Goal: Task Accomplishment & Management: Manage account settings

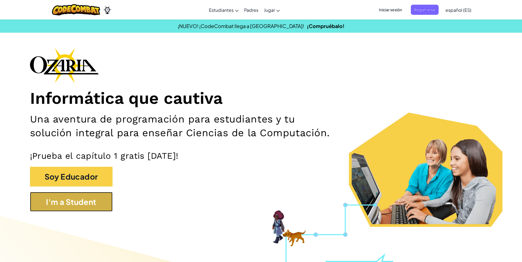
drag, startPoint x: 64, startPoint y: 205, endPoint x: 65, endPoint y: 202, distance: 3.2
click at [65, 202] on button "I'm a Student" at bounding box center [71, 202] width 83 height 20
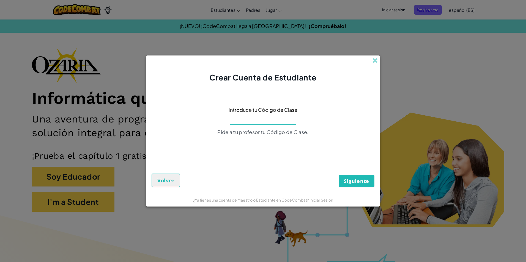
click at [377, 56] on div "Crear Cuenta de Estudiante" at bounding box center [263, 70] width 234 height 28
drag, startPoint x: 377, startPoint y: 56, endPoint x: 380, endPoint y: 64, distance: 9.4
click at [380, 64] on div "Crear Cuenta de Estudiante Introduce tu Código de Clase Pide a tu profesor tu C…" at bounding box center [263, 131] width 526 height 262
click at [380, 62] on div "Crear Cuenta de Estudiante Introduce tu Código de Clase Pide a tu profesor tu C…" at bounding box center [263, 131] width 526 height 262
click at [375, 57] on div "Crear Cuenta de Estudiante" at bounding box center [263, 70] width 234 height 28
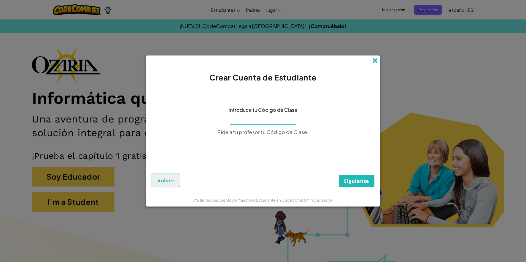
click at [374, 59] on span at bounding box center [375, 61] width 6 height 6
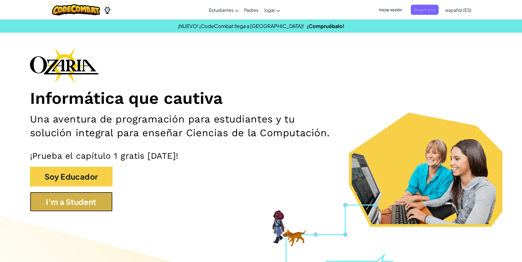
click at [95, 205] on button "I'm a Student" at bounding box center [71, 202] width 83 height 20
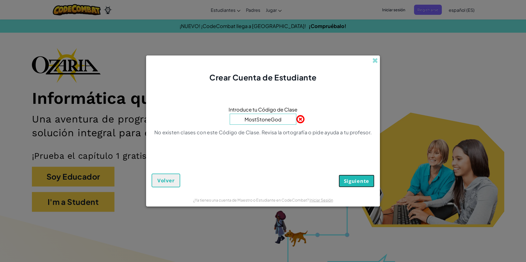
click at [355, 178] on span "Siguiente" at bounding box center [356, 181] width 25 height 7
drag, startPoint x: 355, startPoint y: 178, endPoint x: 353, endPoint y: 184, distance: 6.1
click at [353, 184] on span "Siguiente" at bounding box center [356, 181] width 25 height 7
click at [354, 179] on span "Siguiente" at bounding box center [356, 181] width 25 height 7
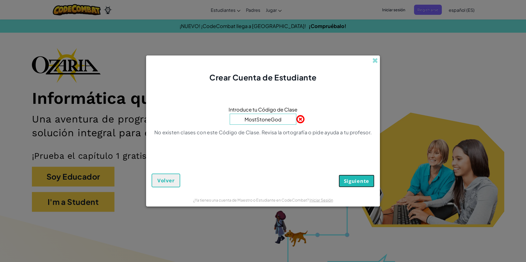
click at [354, 179] on span "Siguiente" at bounding box center [356, 181] width 25 height 7
click at [277, 122] on input "MostStoneGod" at bounding box center [263, 119] width 67 height 11
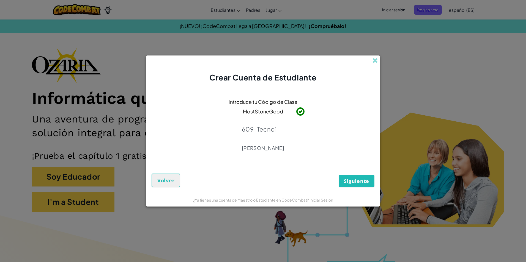
type input "MostStoneGood"
click at [356, 172] on div "Siguiente Volver" at bounding box center [263, 175] width 223 height 23
click at [355, 178] on button "Siguiente" at bounding box center [357, 181] width 36 height 13
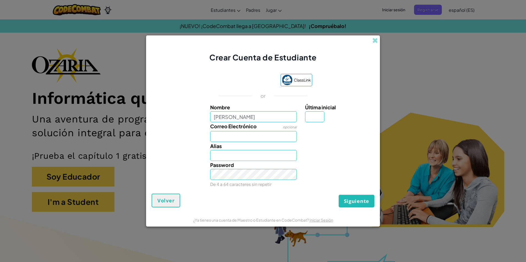
type input "[PERSON_NAME]"
click at [268, 140] on input "Correo Electrónico" at bounding box center [253, 136] width 87 height 11
type input "al07206105"
click at [261, 185] on div "Password De 4 a 64 caracteres sin repetir" at bounding box center [253, 174] width 95 height 27
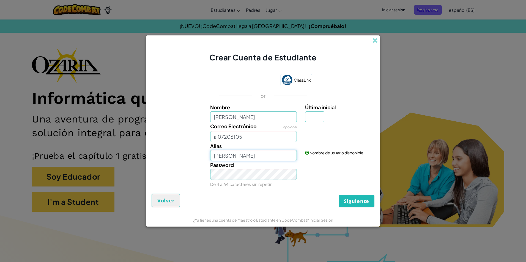
click at [268, 154] on input "[PERSON_NAME]" at bounding box center [253, 155] width 87 height 11
click at [314, 112] on input "Última inicial" at bounding box center [314, 116] width 19 height 11
type input "v"
type input "[PERSON_NAME] V"
click at [345, 199] on span "Siguiente" at bounding box center [356, 201] width 25 height 7
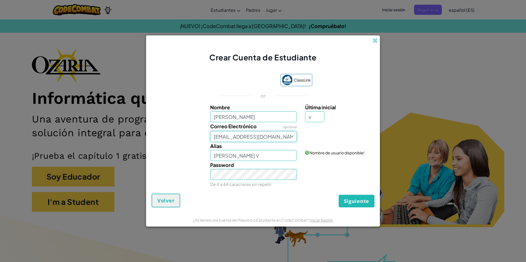
type input "[EMAIL_ADDRESS][DOMAIN_NAME]"
click at [346, 211] on form "ClassLink or Nombre [PERSON_NAME] Última inicial v Correo Electrónico opcional …" at bounding box center [263, 138] width 234 height 150
click at [351, 200] on span "Siguiente" at bounding box center [356, 201] width 25 height 7
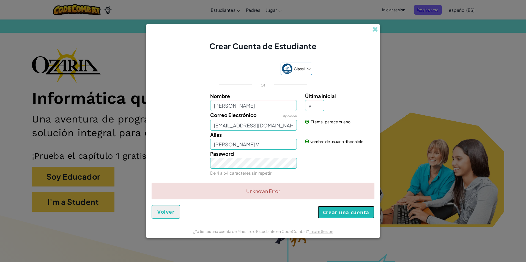
click at [352, 214] on button "Crear una cuenta" at bounding box center [346, 212] width 57 height 13
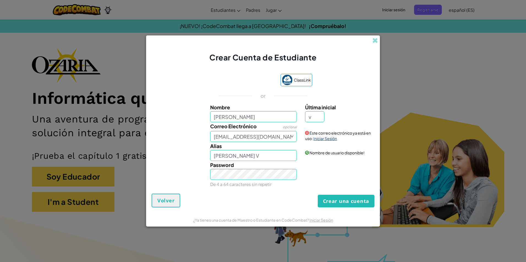
click at [322, 139] on link "Iniciar Sesión" at bounding box center [325, 138] width 24 height 5
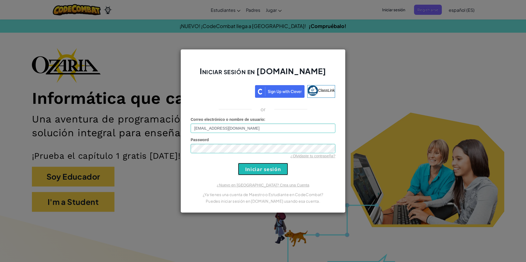
click at [258, 167] on input "Iniciar sesión" at bounding box center [263, 169] width 50 height 12
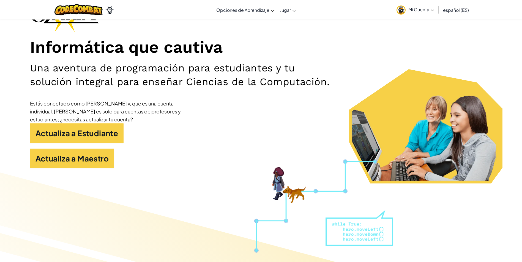
scroll to position [55, 0]
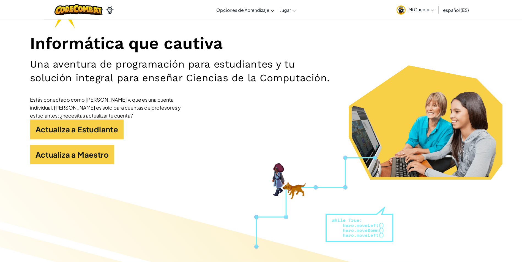
click at [433, 13] on link "Mi Cuenta" at bounding box center [415, 9] width 43 height 17
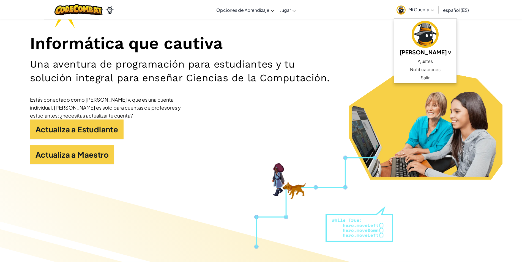
click at [394, 1] on link "Mi Cuenta" at bounding box center [415, 9] width 43 height 17
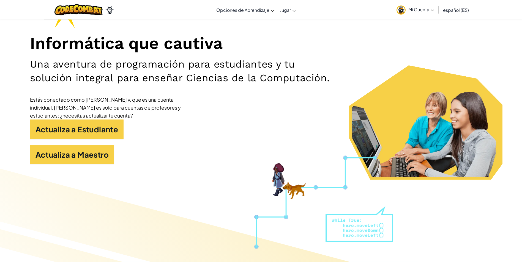
click at [394, 1] on link "Mi Cuenta" at bounding box center [415, 9] width 43 height 17
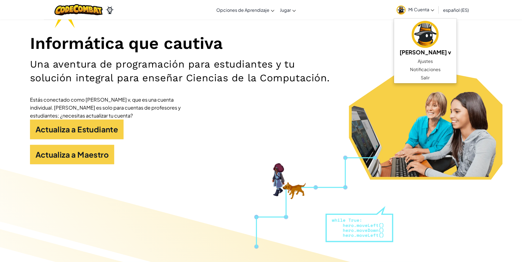
click at [394, 1] on link "Mi Cuenta" at bounding box center [415, 9] width 43 height 17
click at [259, 145] on div "Actualiza a Maestro" at bounding box center [261, 157] width 462 height 25
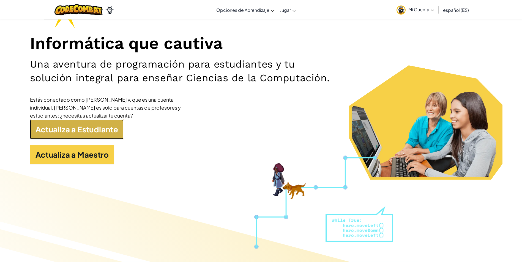
click at [122, 130] on link "Actualiza a Estudiante" at bounding box center [77, 130] width 94 height 20
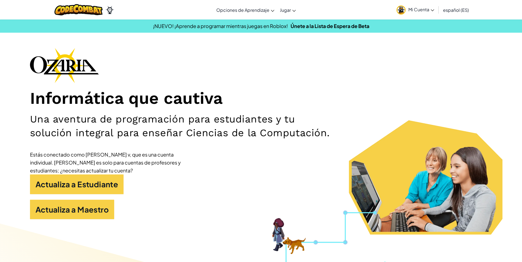
click at [428, 8] on span "Mi Cuenta" at bounding box center [421, 10] width 26 height 6
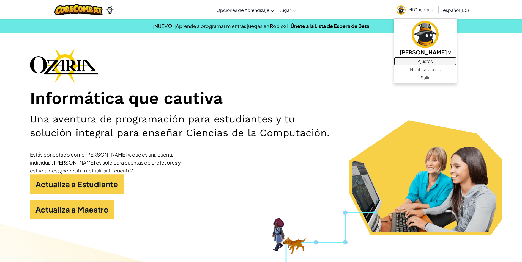
click at [439, 59] on link "Ajustes" at bounding box center [425, 61] width 62 height 8
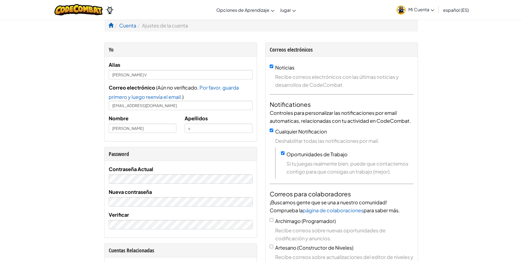
click at [408, 8] on span "Mi Cuenta" at bounding box center [421, 10] width 26 height 6
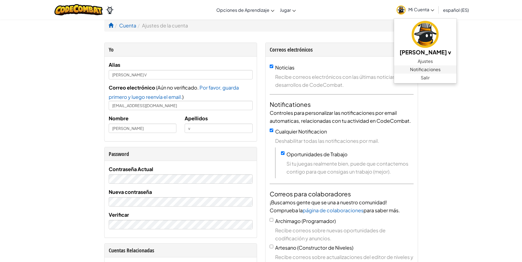
click at [441, 73] on link "Notificaciones" at bounding box center [425, 69] width 62 height 8
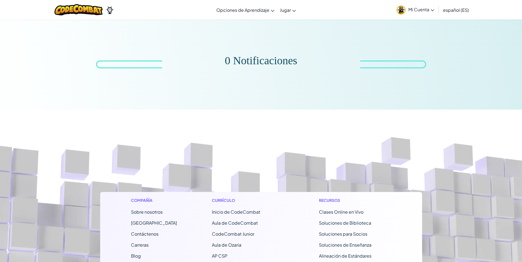
click at [404, 11] on img at bounding box center [400, 10] width 9 height 9
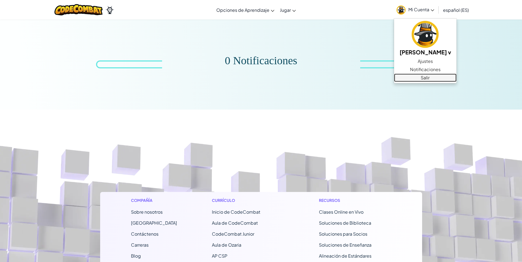
click at [419, 75] on link "Salir" at bounding box center [425, 78] width 62 height 8
